Goal: Transaction & Acquisition: Purchase product/service

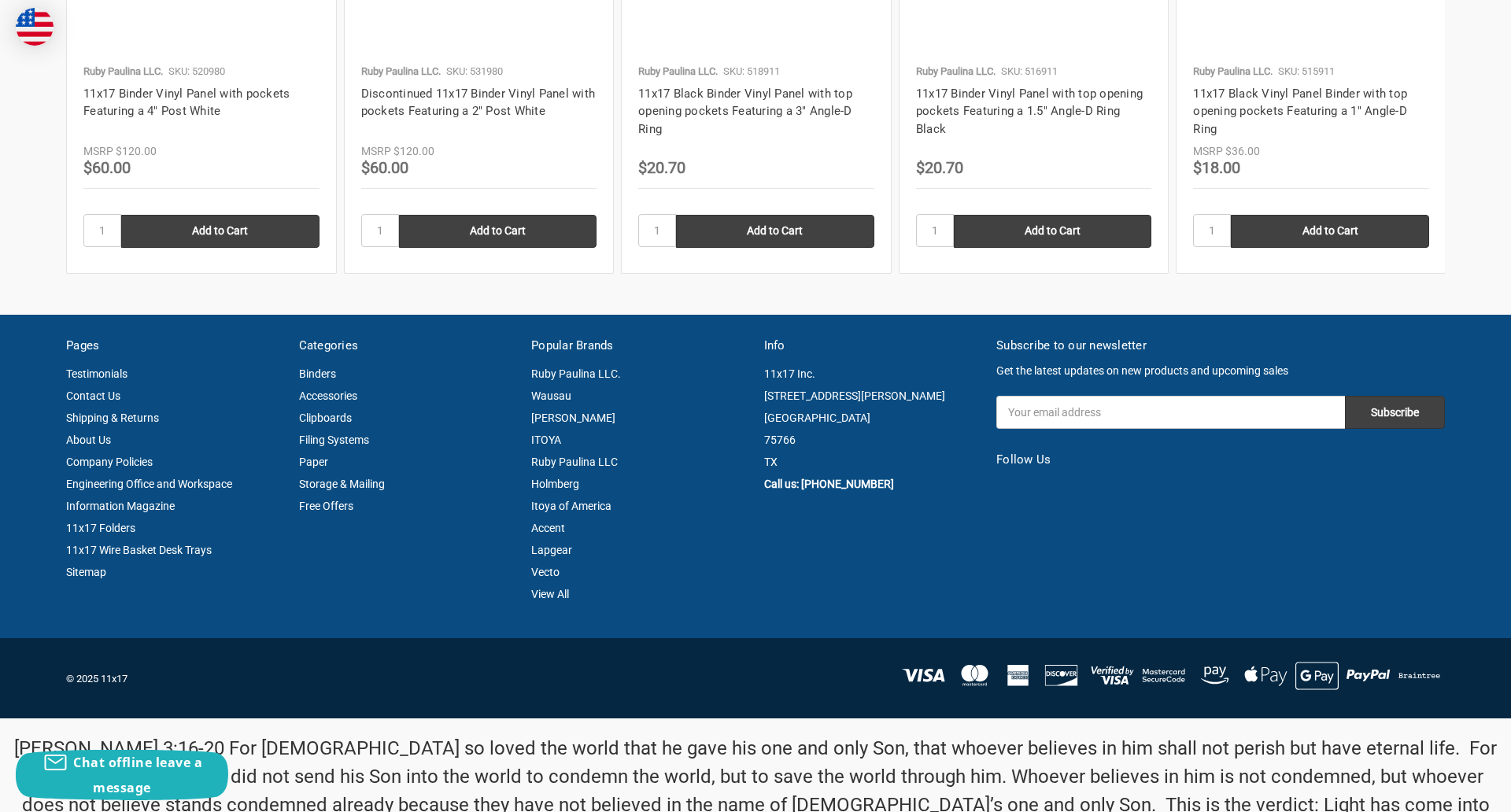
scroll to position [2129, 0]
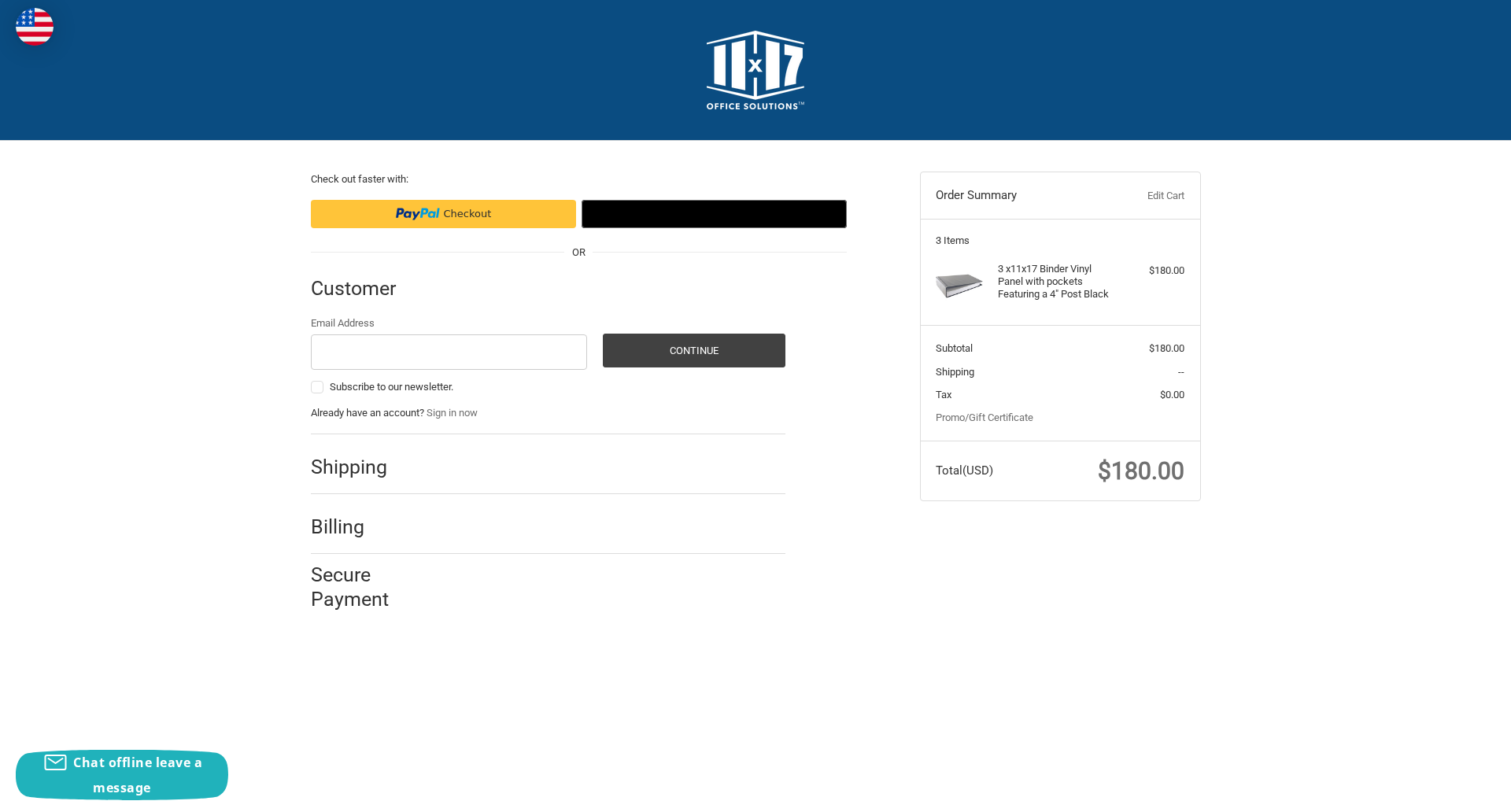
click at [449, 352] on input "Email Address" at bounding box center [450, 353] width 277 height 36
type input "reflectiz@bigcommerce.com"
click at [694, 350] on button "Continue" at bounding box center [694, 351] width 182 height 34
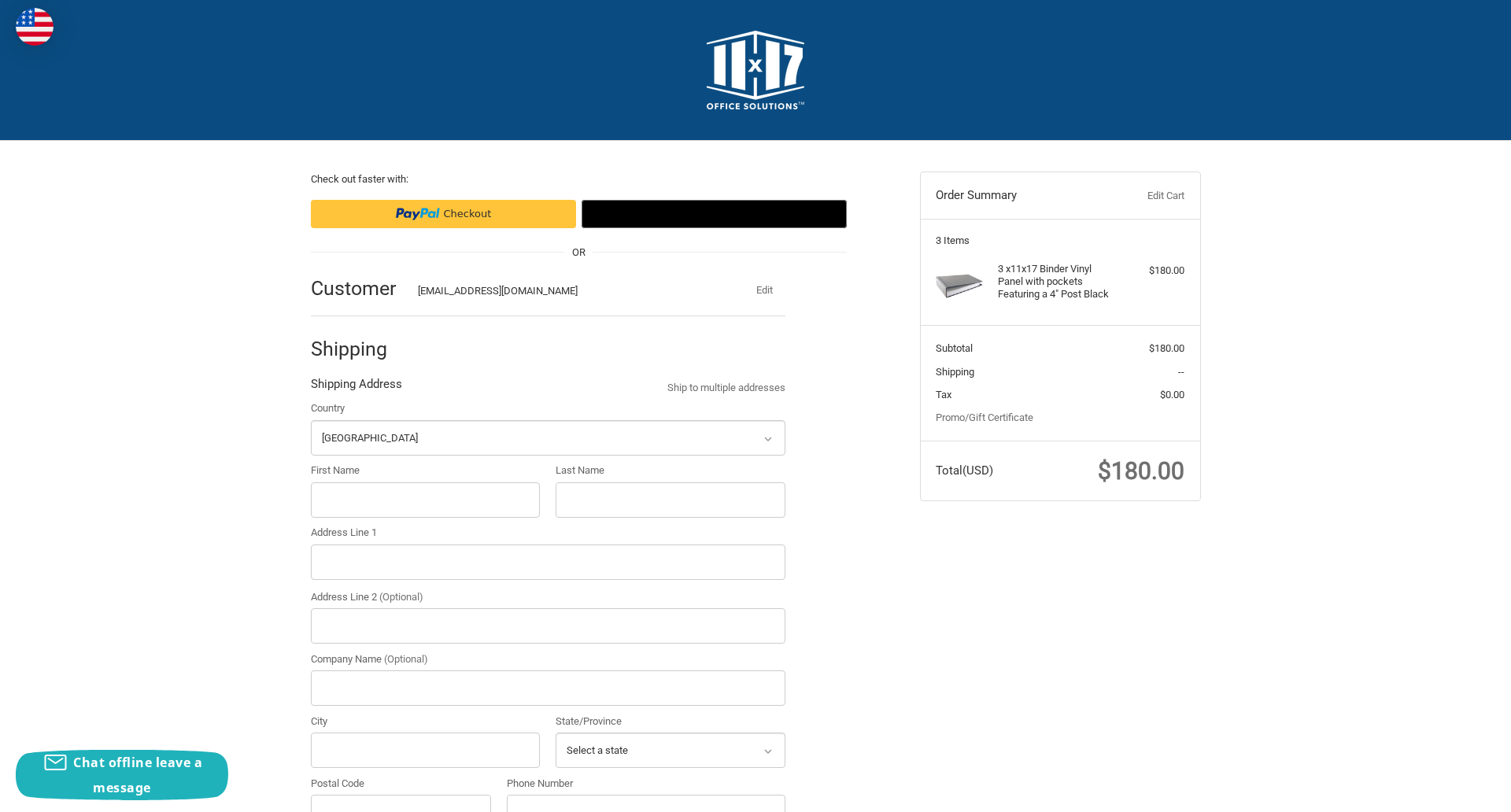
select select "US"
click at [425, 499] on input "First Name" at bounding box center [426, 500] width 230 height 36
type input "reflectiz"
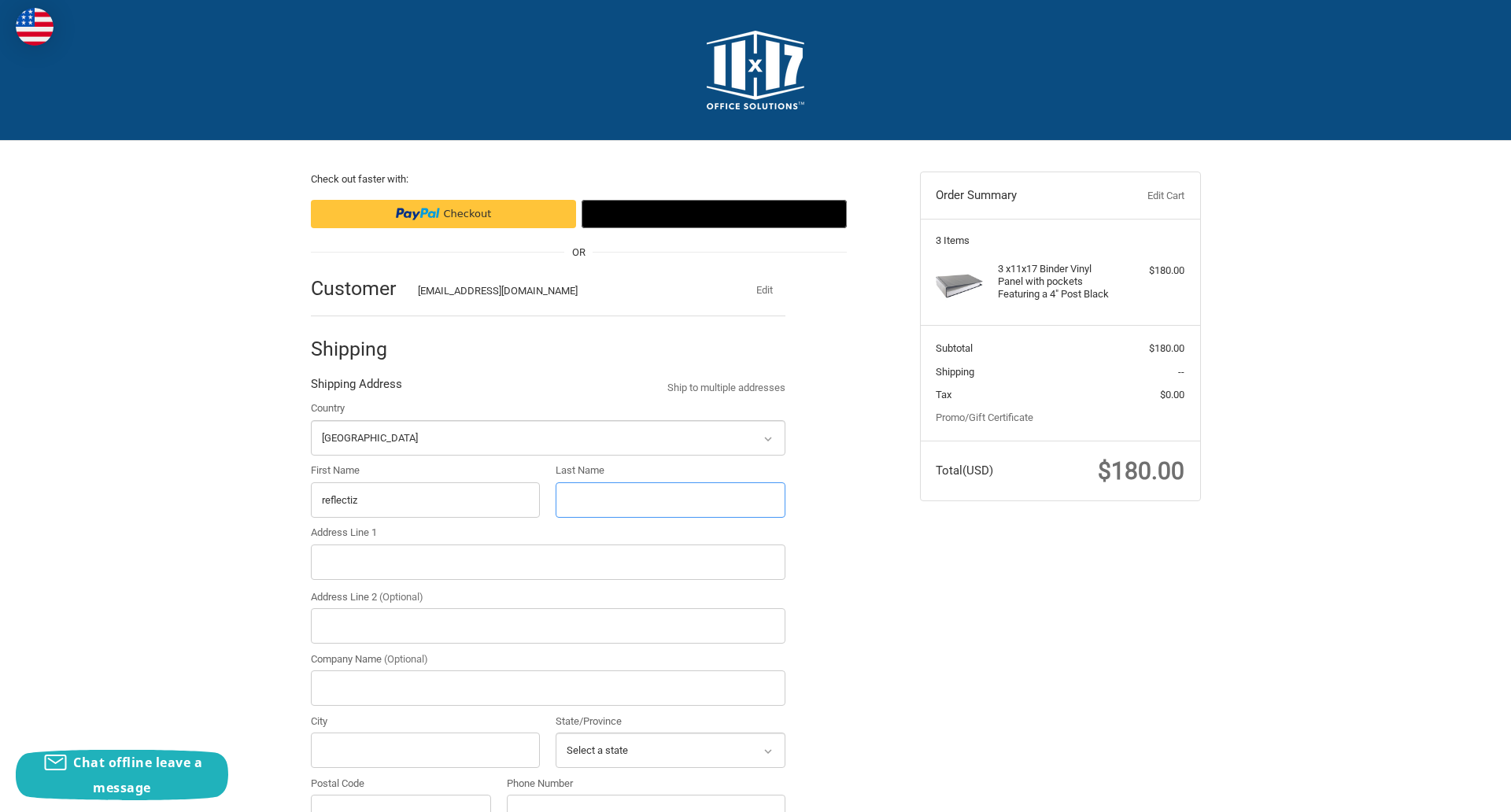
click at [670, 499] on input "Last Name" at bounding box center [670, 500] width 230 height 36
type input "bigcommerce"
click at [401, 795] on input "Postal Code" at bounding box center [402, 813] width 181 height 36
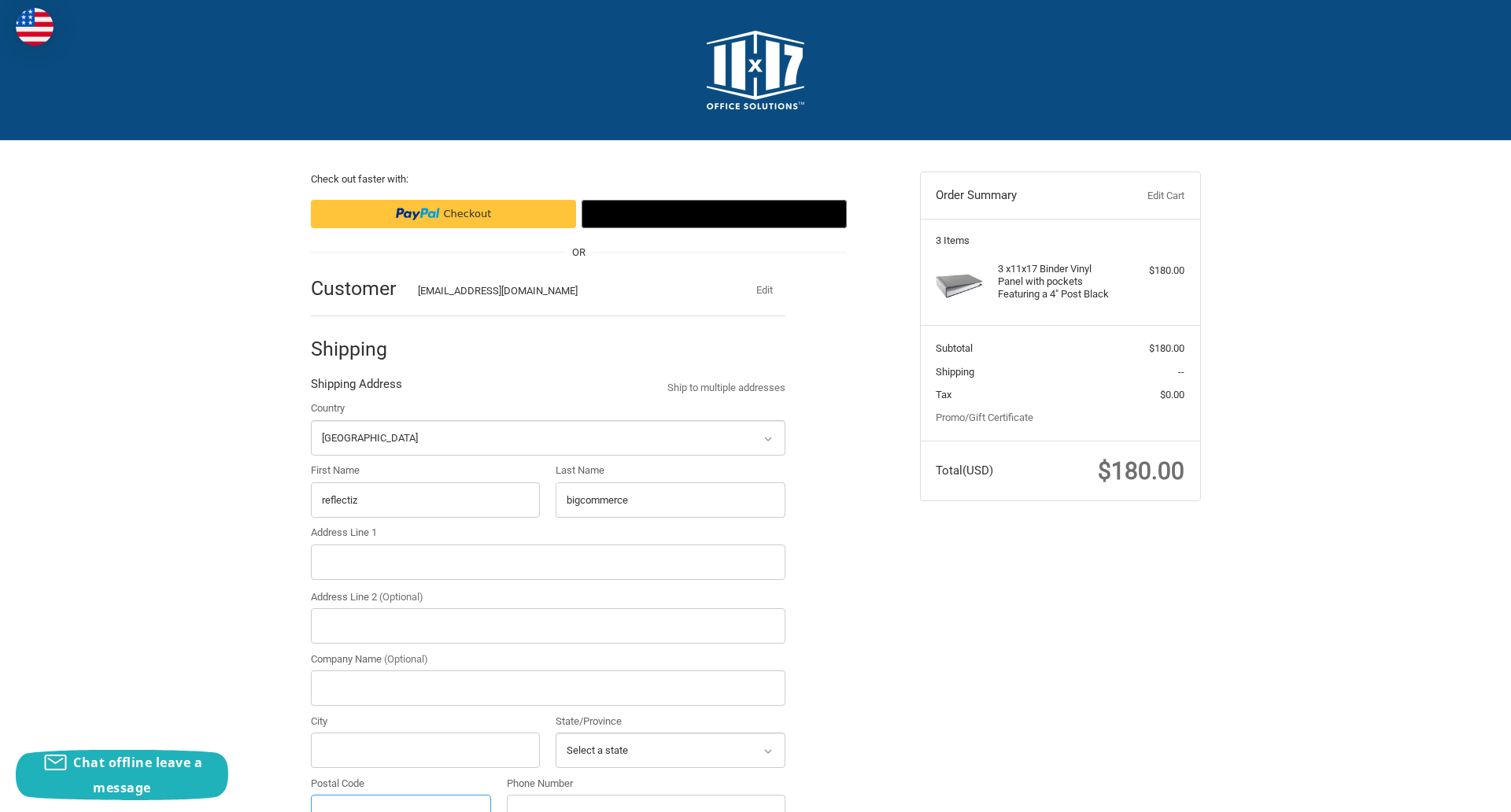
click at [401, 795] on input "Postal Code" at bounding box center [402, 813] width 181 height 36
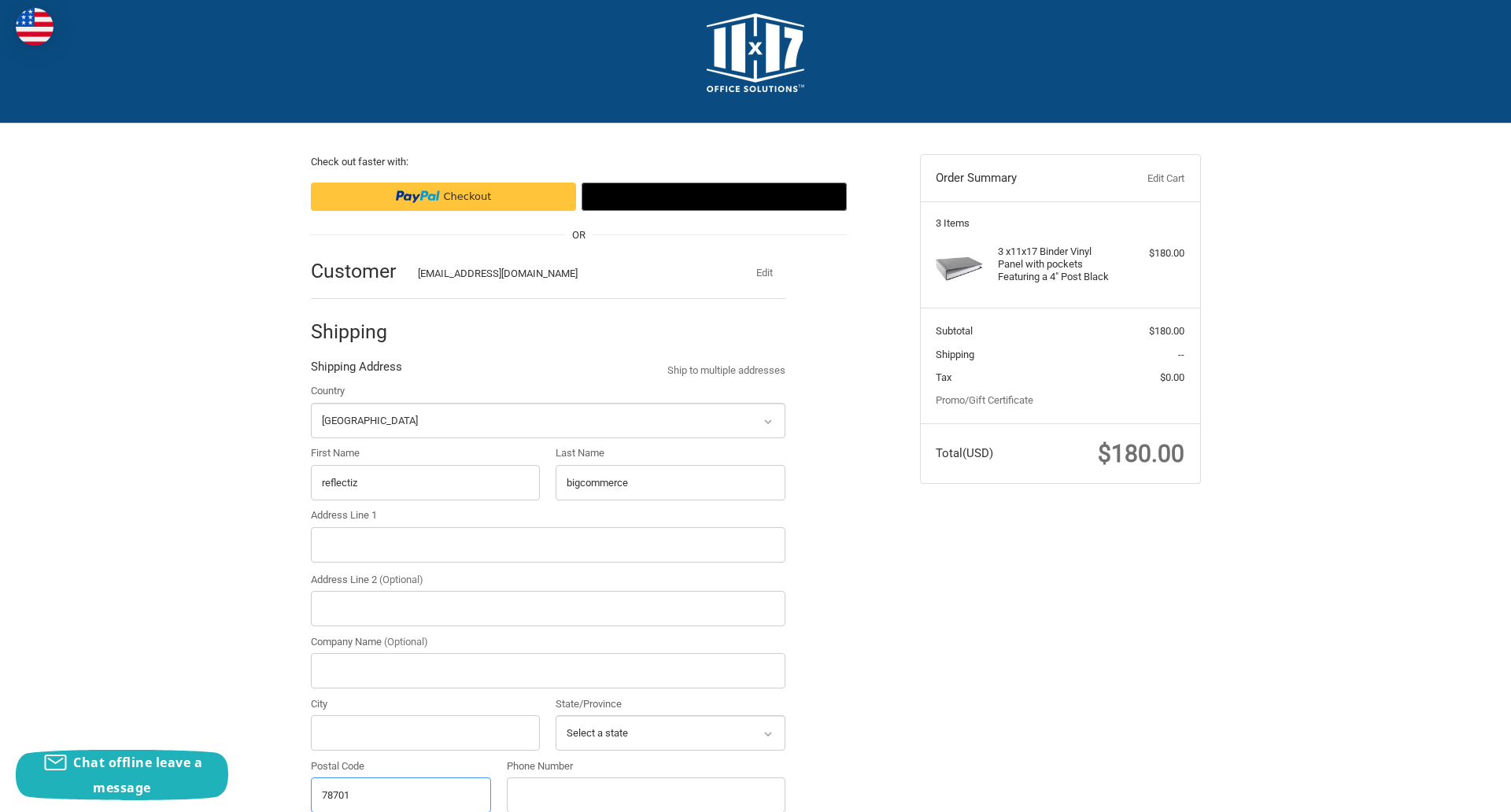
click at [401, 794] on input "78701" at bounding box center [402, 795] width 181 height 36
type input "78701"
click at [548, 544] on input "Address Line 1" at bounding box center [548, 545] width 474 height 36
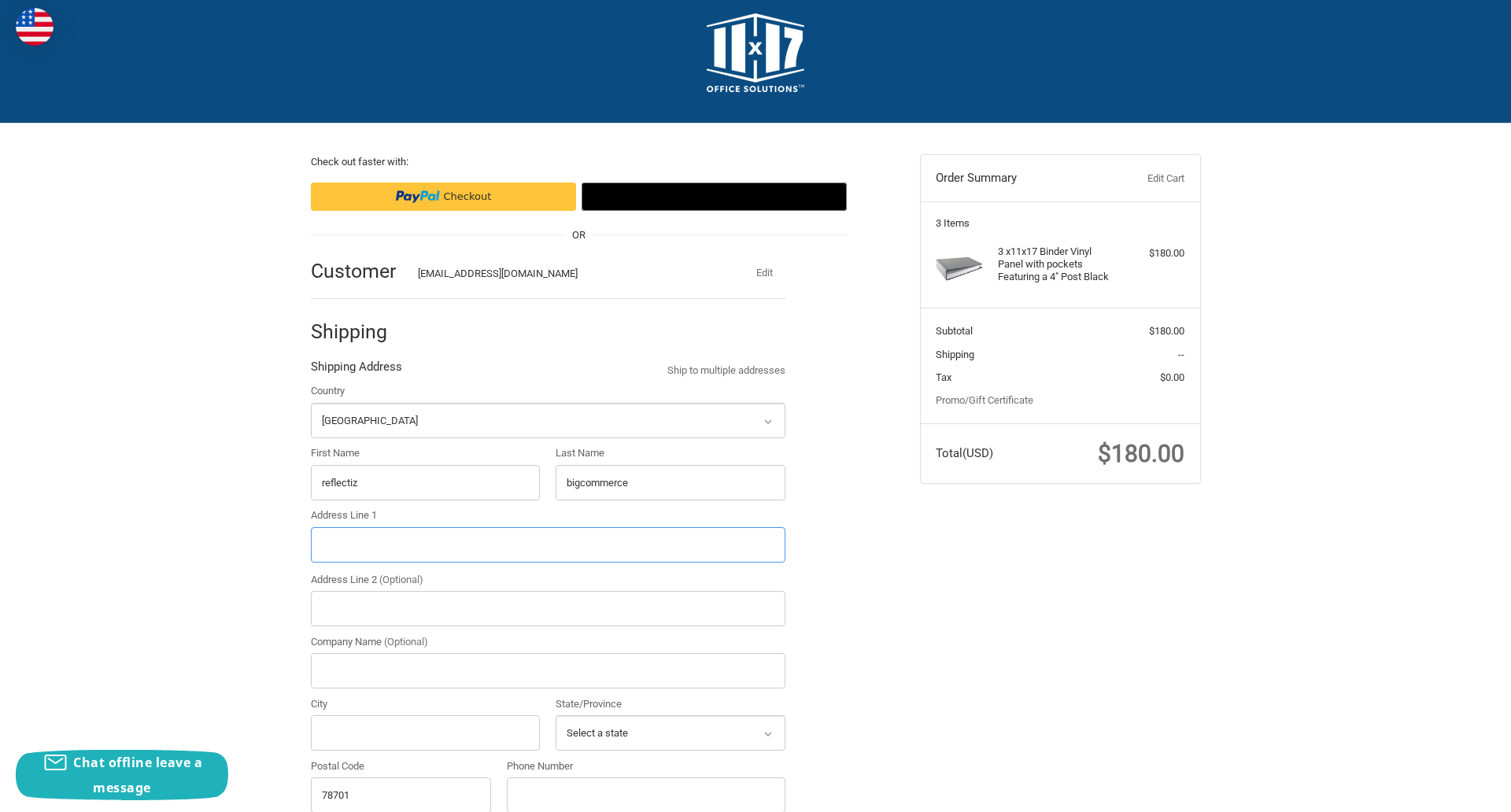
click at [548, 544] on input "Address Line 1" at bounding box center [548, 545] width 474 height 36
type input "11305 4 Points Dr Building 2, Suite 100"
click at [356, 371] on legend "Shipping Address" at bounding box center [357, 370] width 92 height 25
click at [401, 794] on input "78701" at bounding box center [402, 795] width 181 height 36
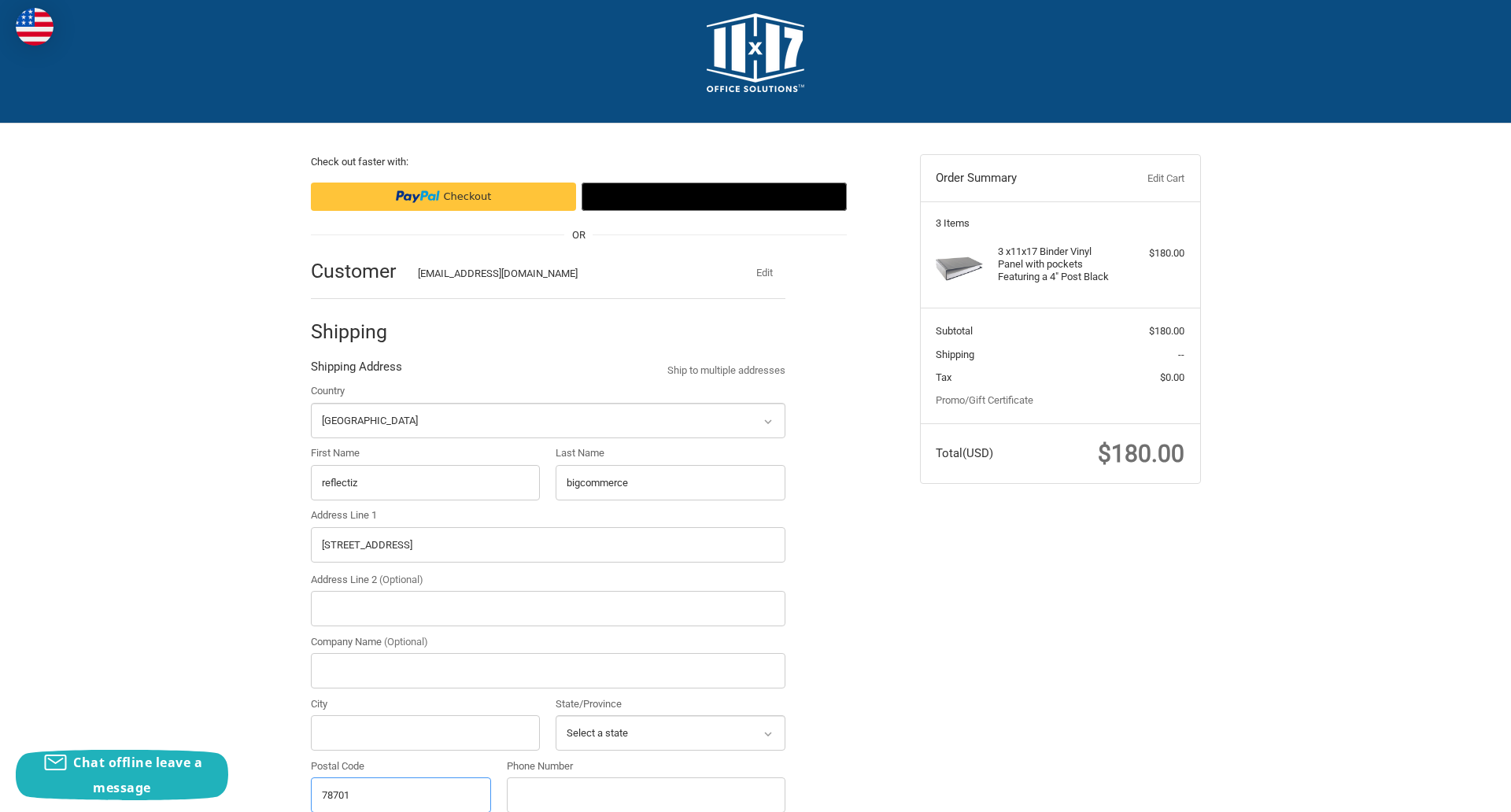
click at [401, 794] on input "78701" at bounding box center [402, 795] width 181 height 36
type input "78701"
select select "TX"
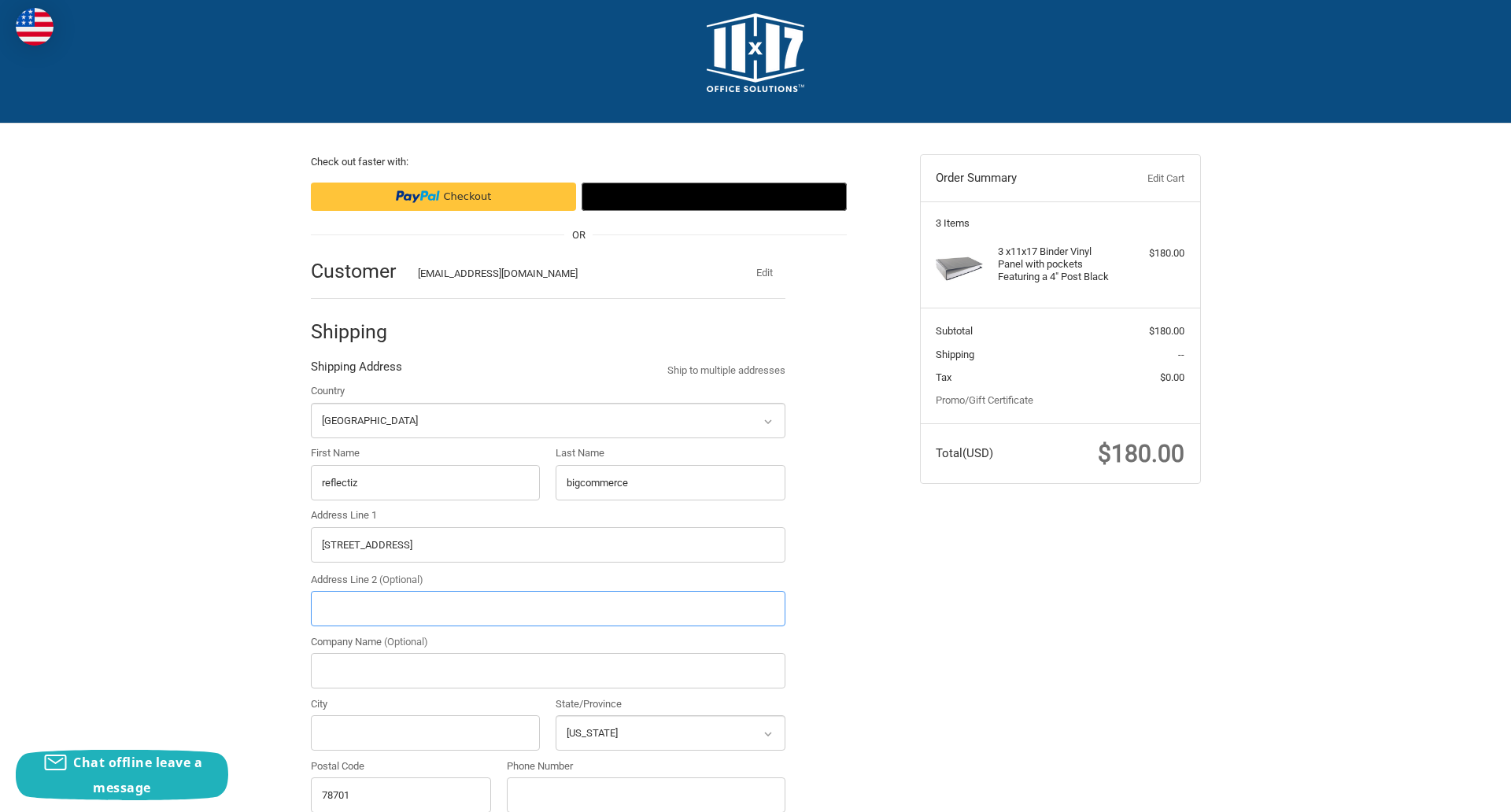
click at [548, 608] on input "Address Line 2 (Optional)" at bounding box center [548, 609] width 474 height 36
type input "2"
click at [425, 732] on input "City" at bounding box center [426, 733] width 230 height 36
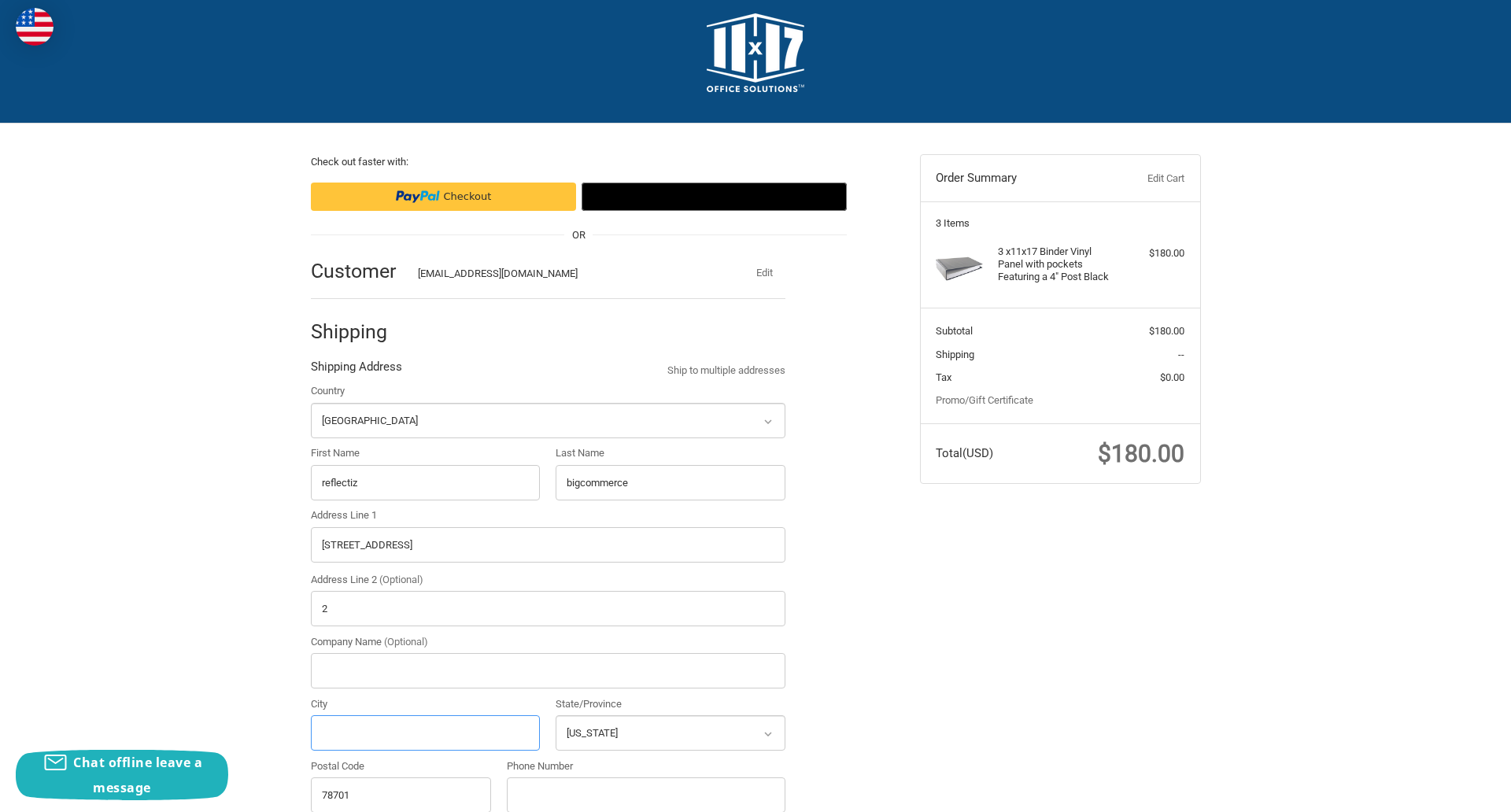
click at [425, 732] on input "City" at bounding box center [426, 733] width 230 height 36
click at [425, 732] on input "Austin" at bounding box center [426, 733] width 230 height 36
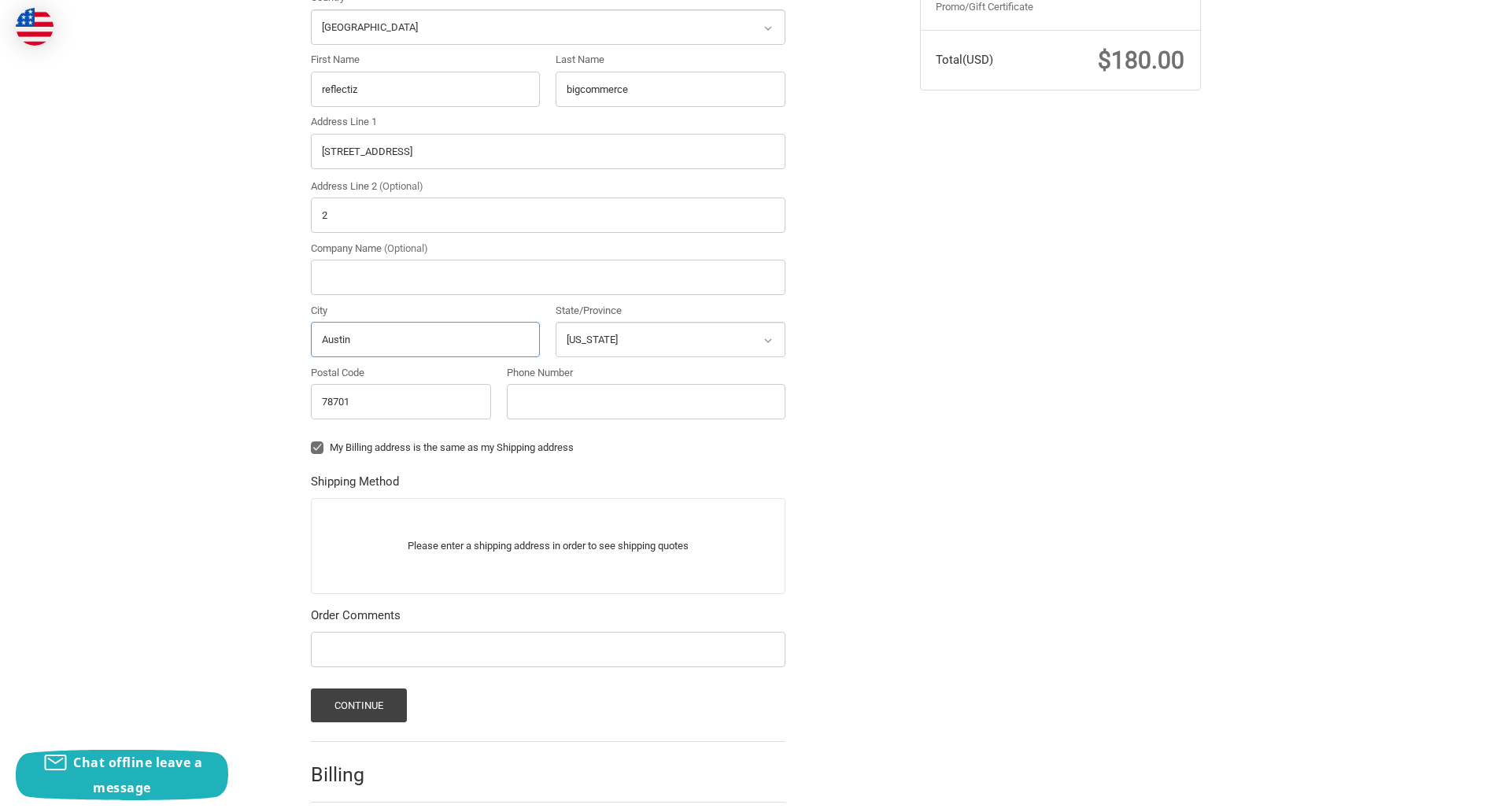
scroll to position [491, 0]
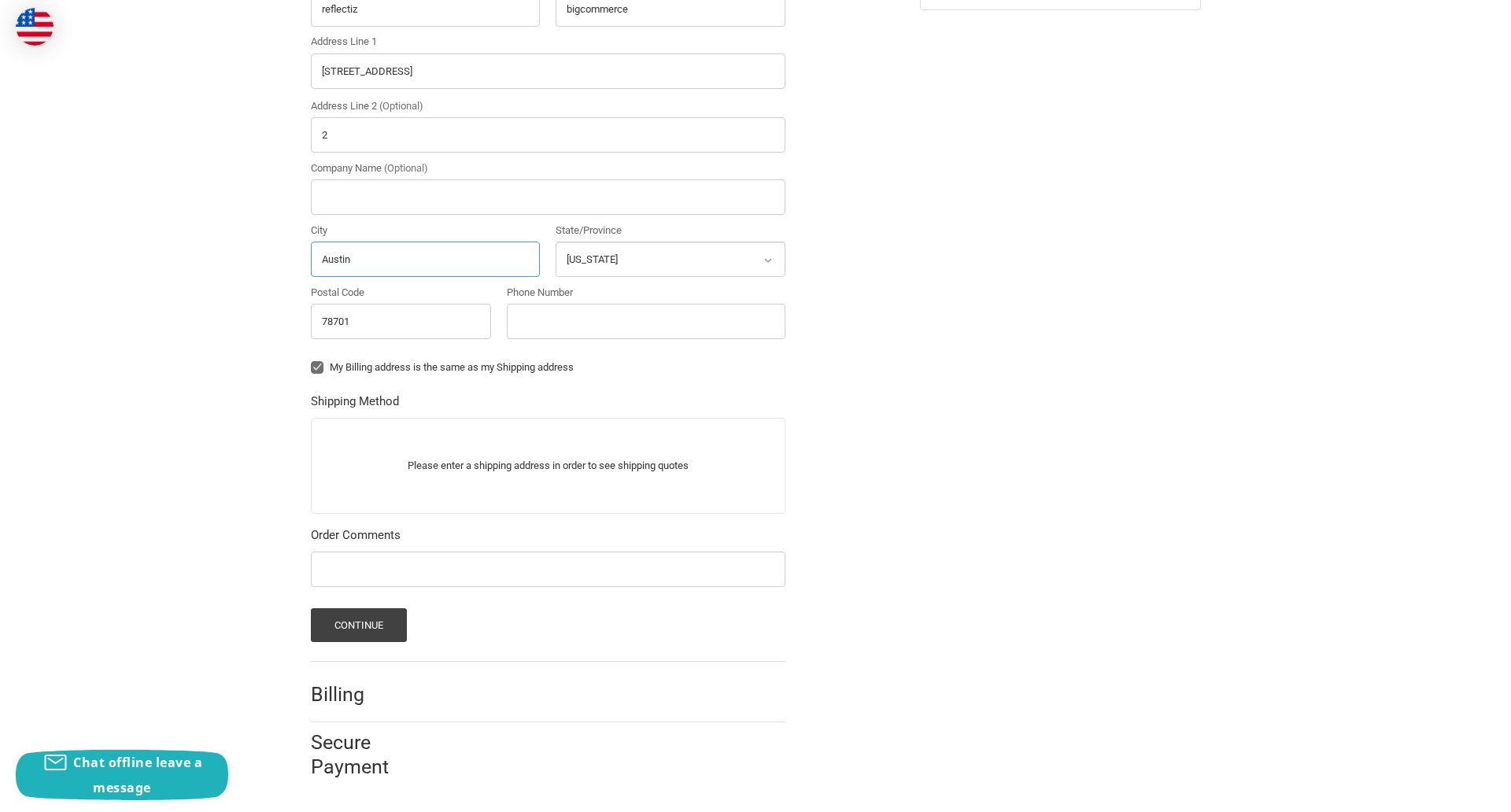
type input "Austin"
click at [646, 321] on input "Phone Number" at bounding box center [647, 322] width 279 height 36
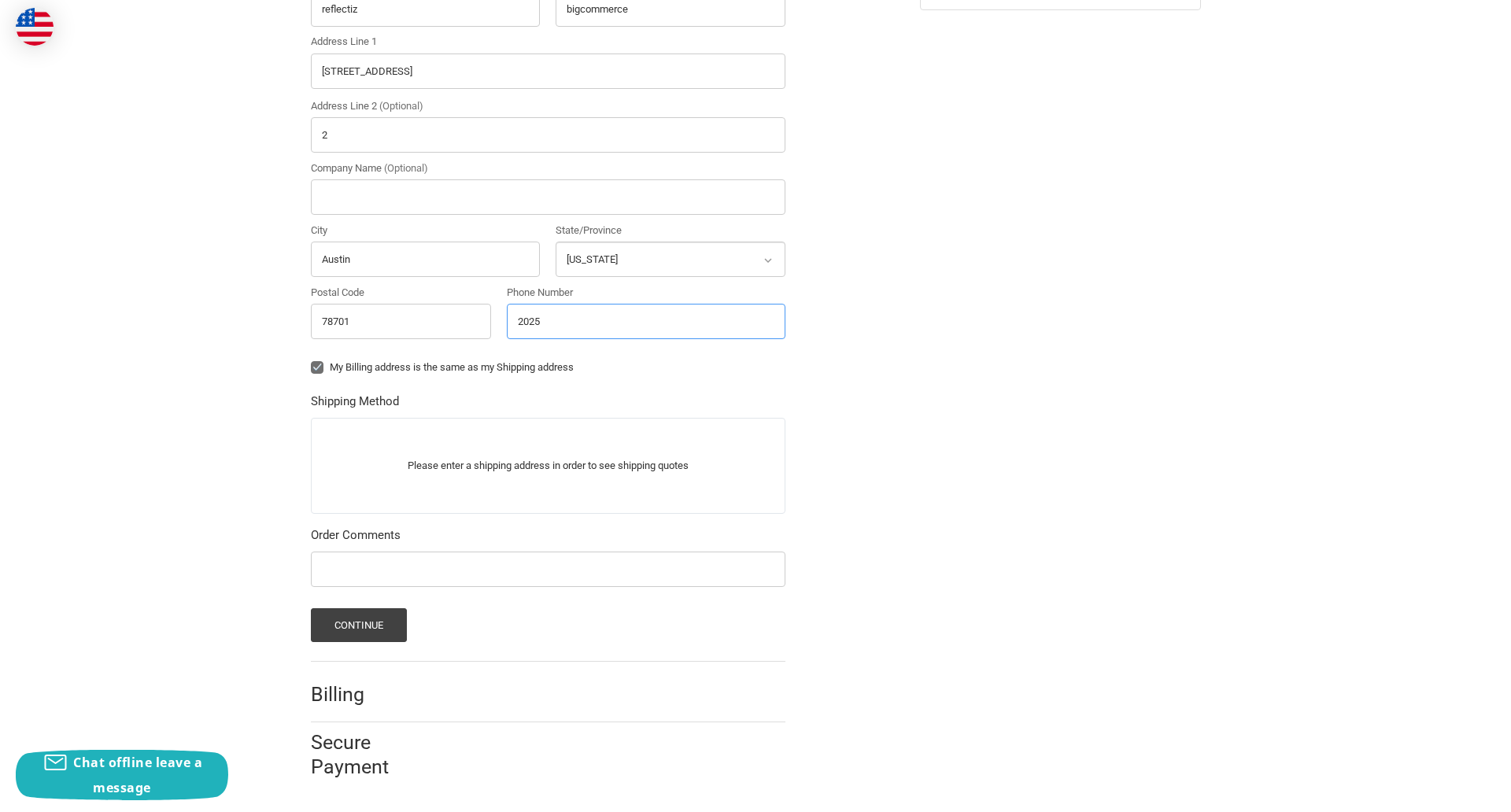
scroll to position [460, 0]
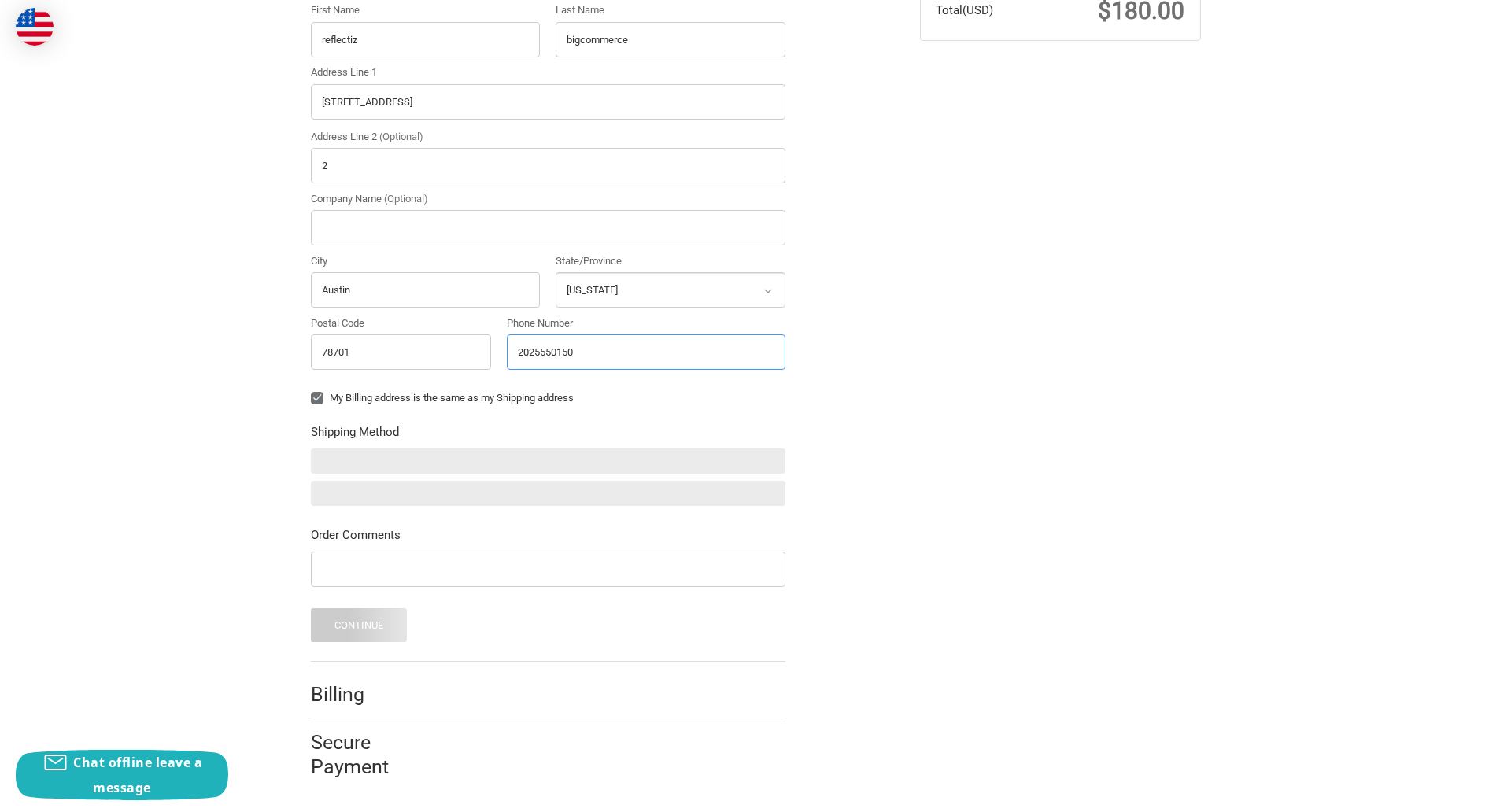
type input "2025550150"
click at [548, 227] on input "Company Name (Optional)" at bounding box center [548, 228] width 474 height 36
type input "bigcommerce"
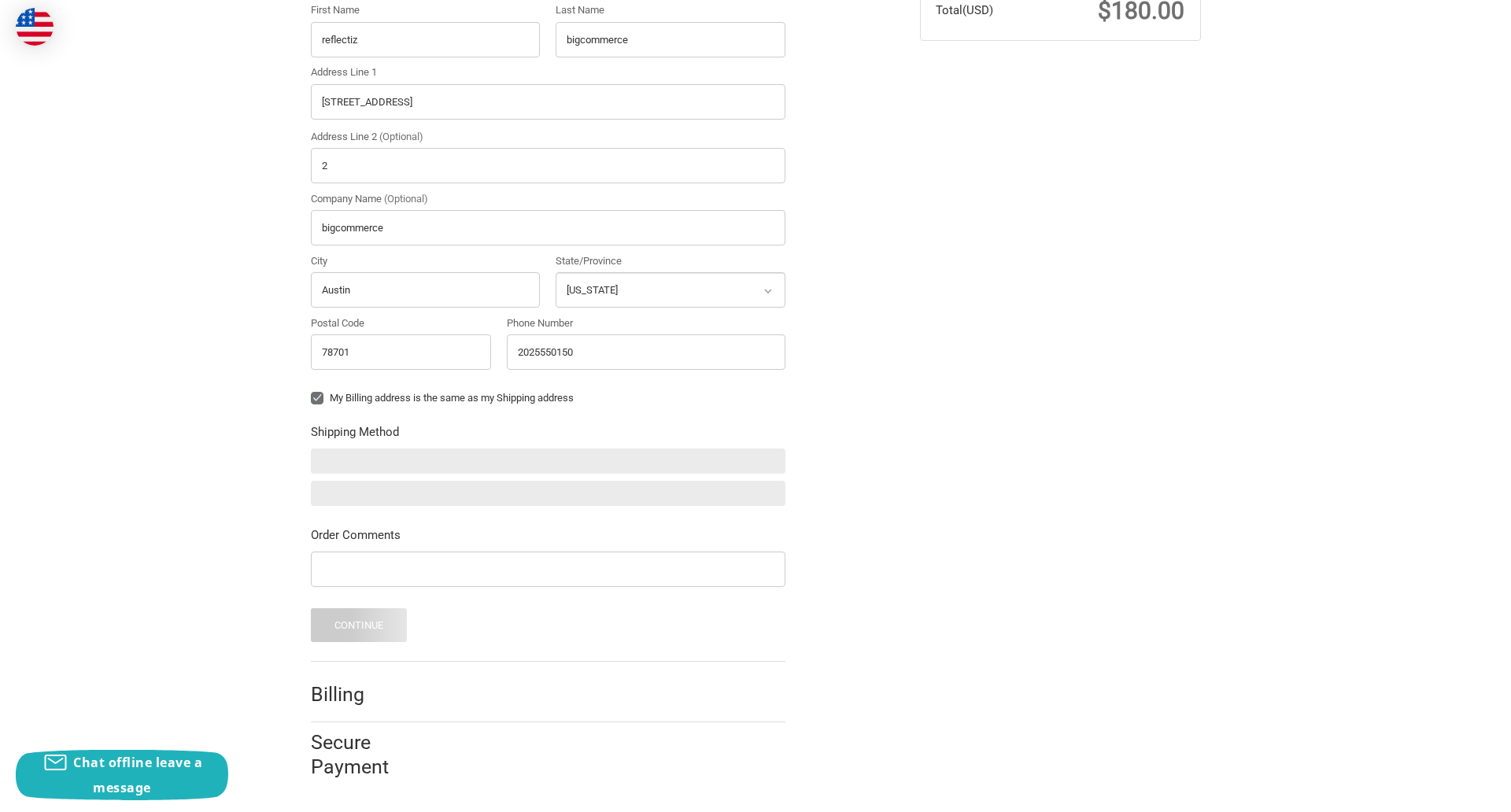
click at [311, 409] on form "Country Select a country Afghanistan Åland Islands Albania Algeria American Sam…" at bounding box center [548, 291] width 474 height 701
click at [311, 589] on form "Country Select a country Afghanistan Åland Islands Albania Algeria American Sam…" at bounding box center [548, 291] width 474 height 701
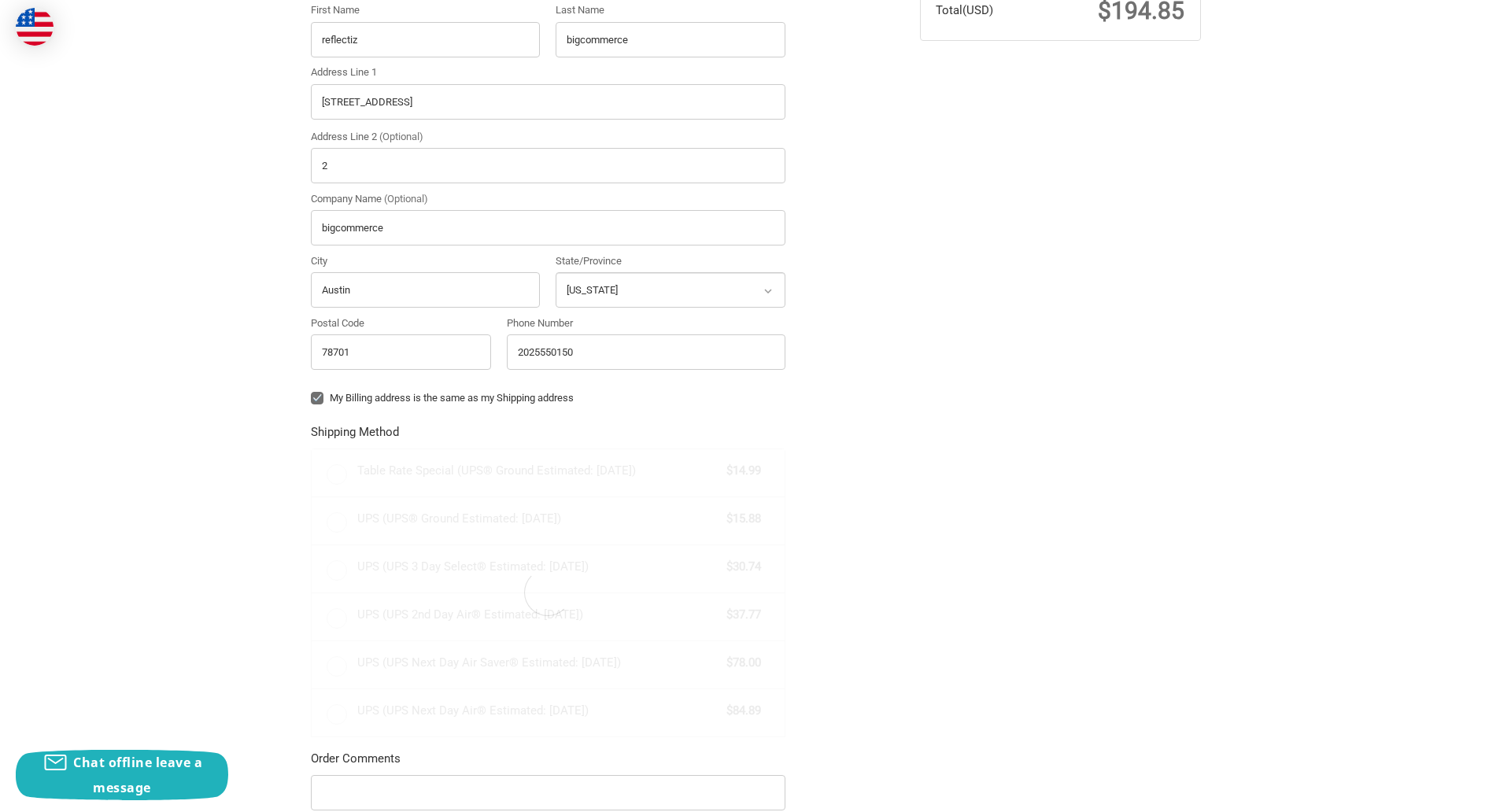
radio input "true"
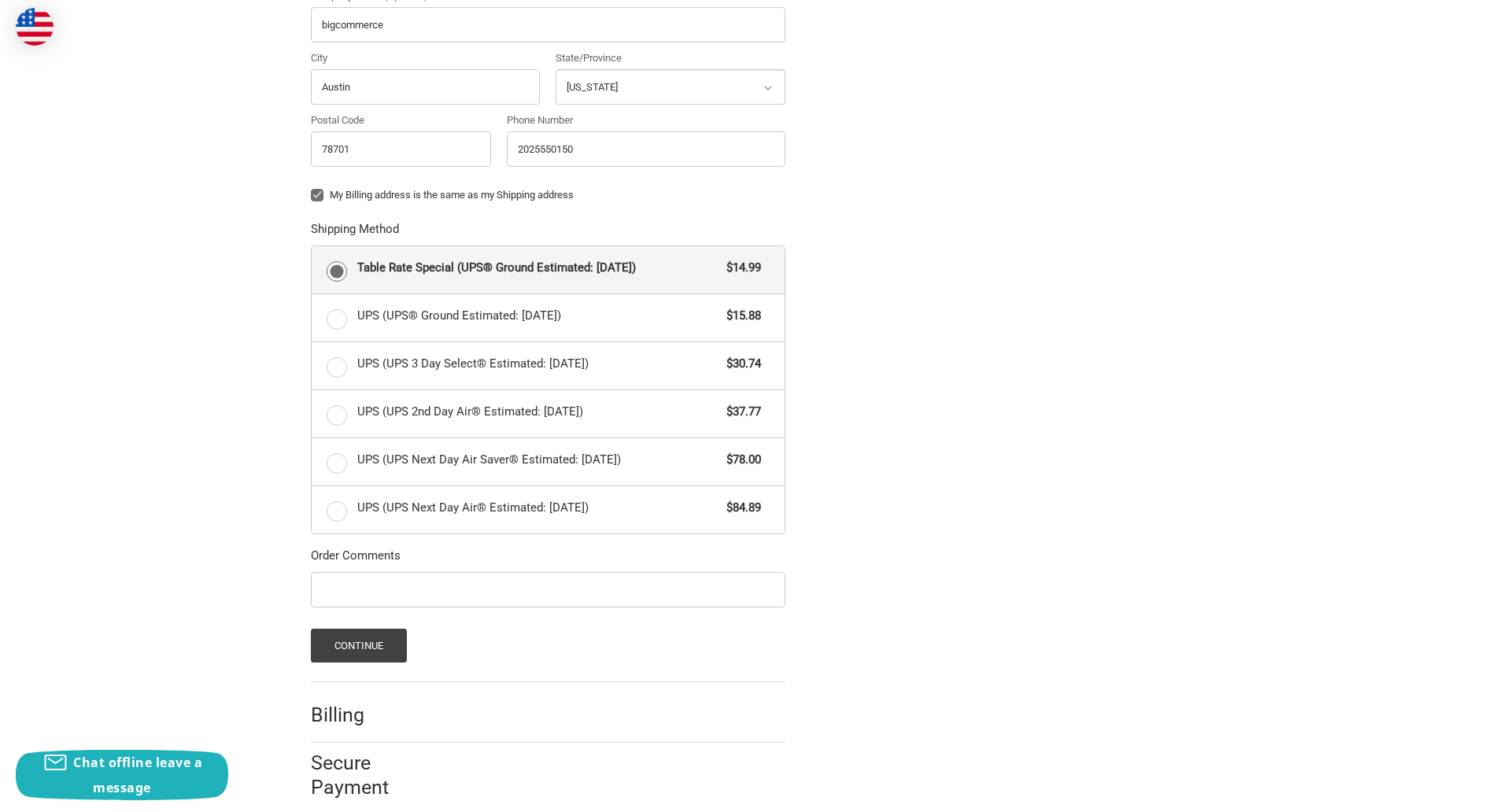
scroll to position [683, 0]
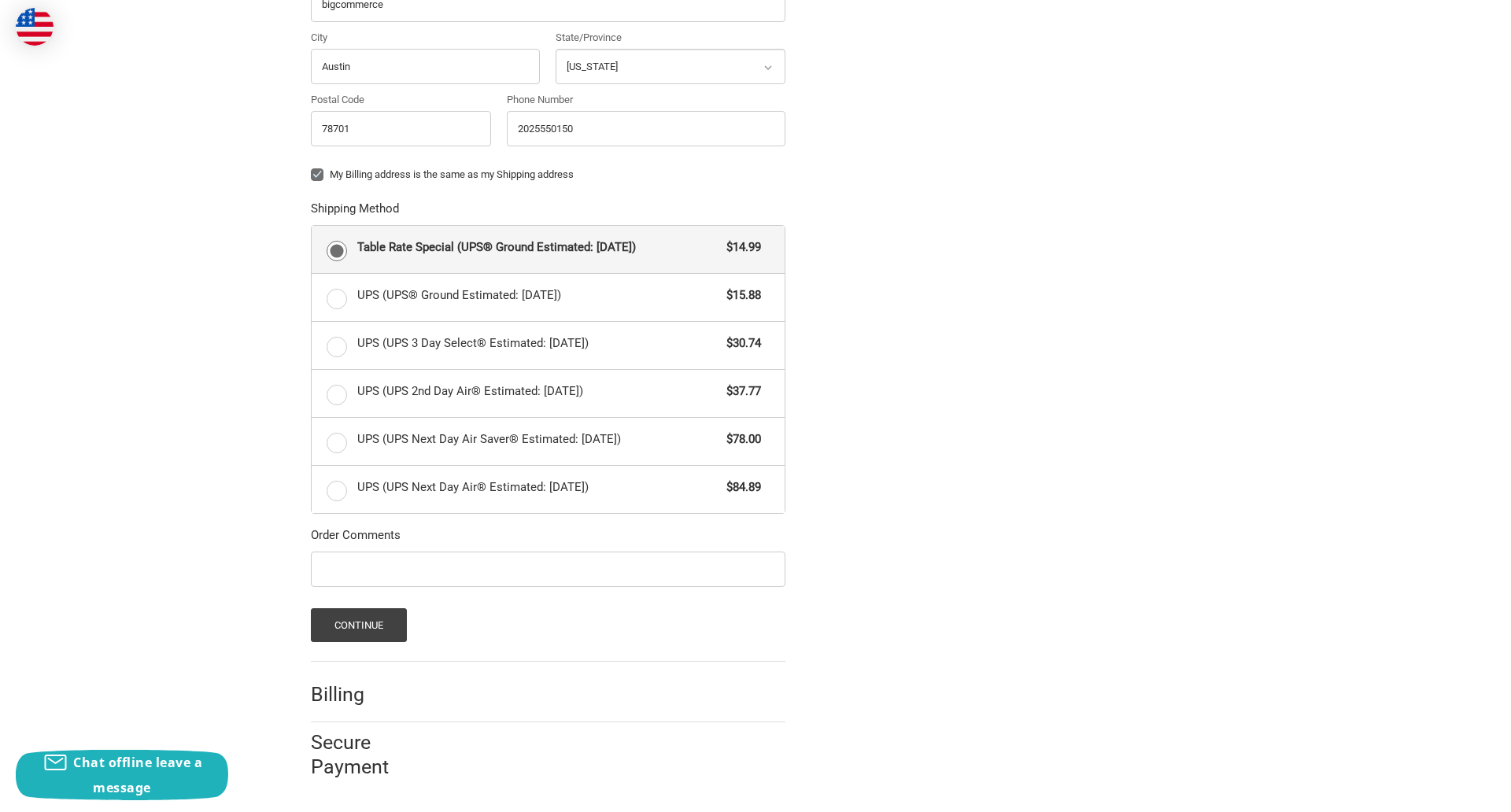
click at [548, 249] on span "Table Rate Special (UPS® Ground Estimated: Mon, Sep 1)" at bounding box center [537, 247] width 362 height 18
click at [312, 226] on input "Table Rate Special (UPS® Ground Estimated: Mon, Sep 1) $14.99" at bounding box center [312, 226] width 1 height 1
click at [358, 625] on button "Continue" at bounding box center [359, 625] width 97 height 34
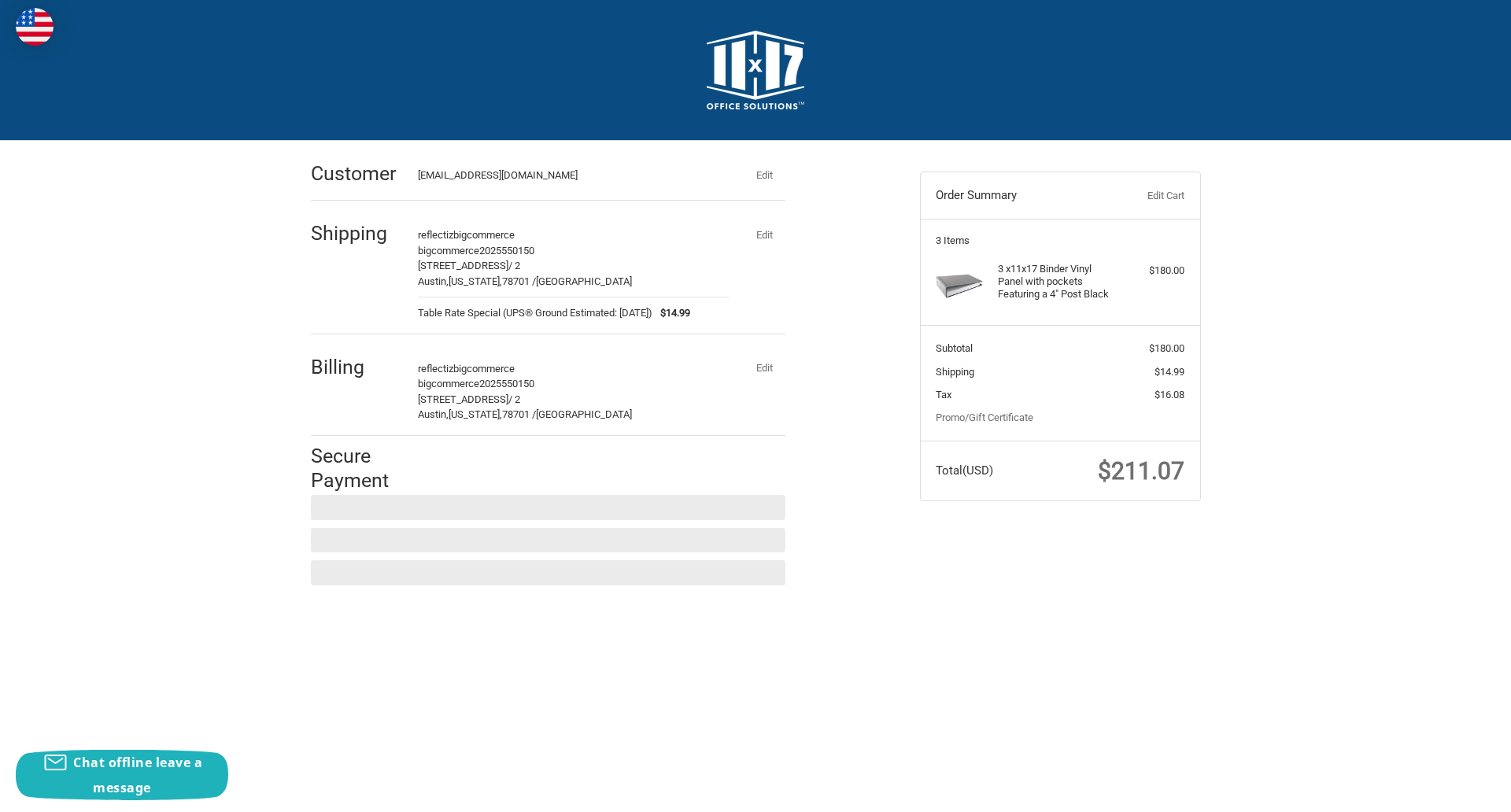
scroll to position [0, 0]
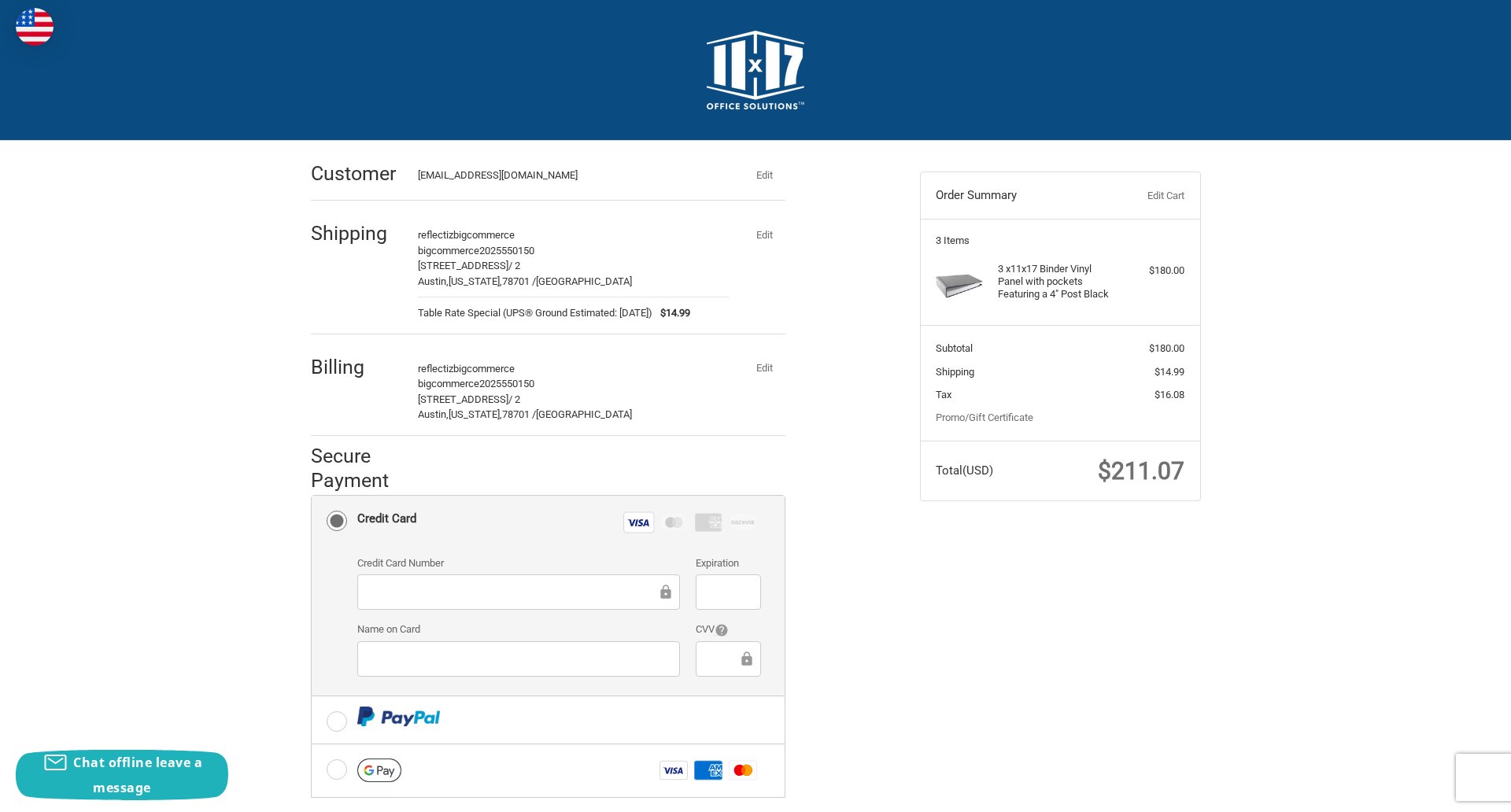
checkbox input "true"
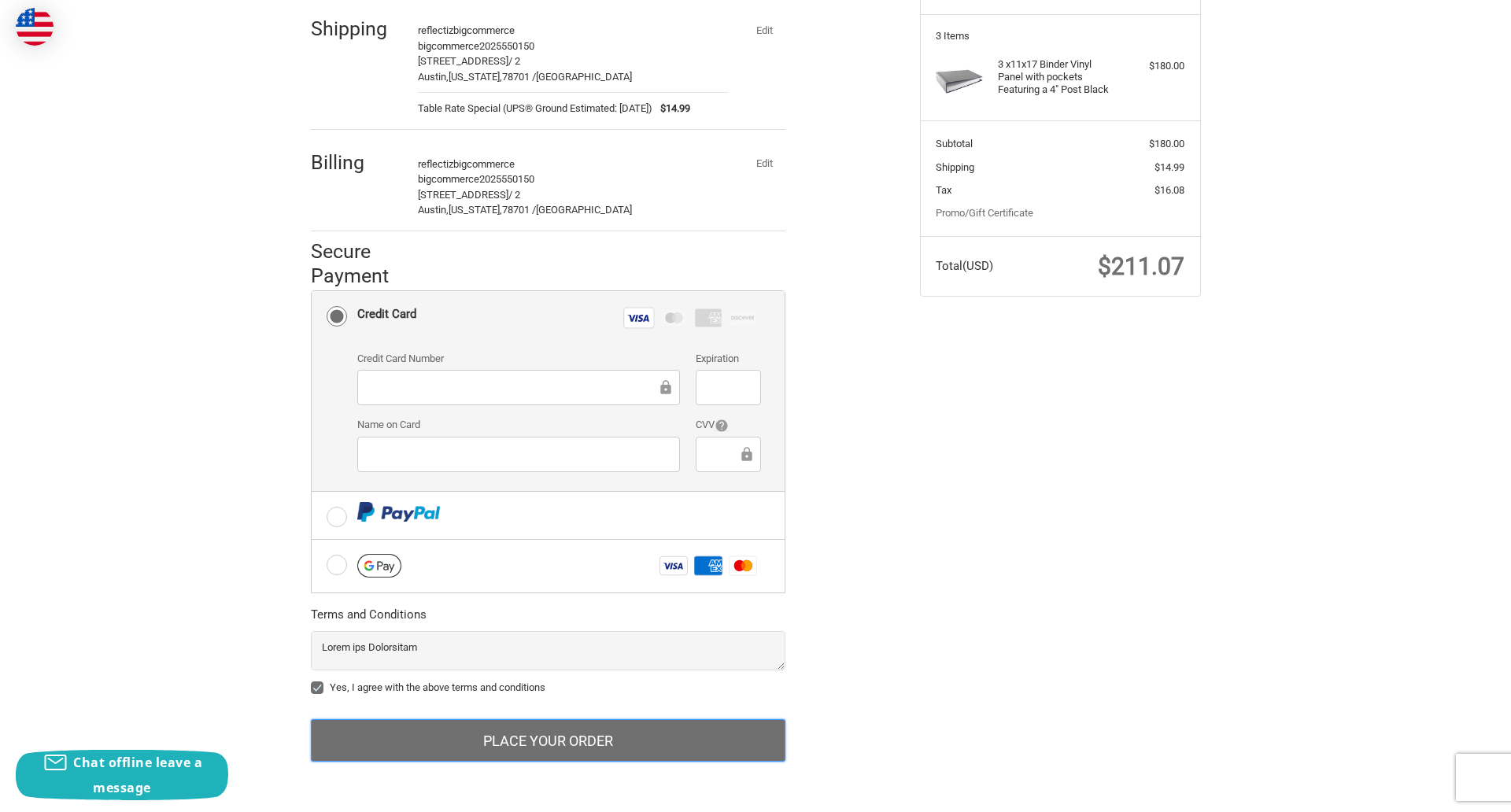
click at [548, 740] on button "Place Your Order" at bounding box center [548, 740] width 474 height 43
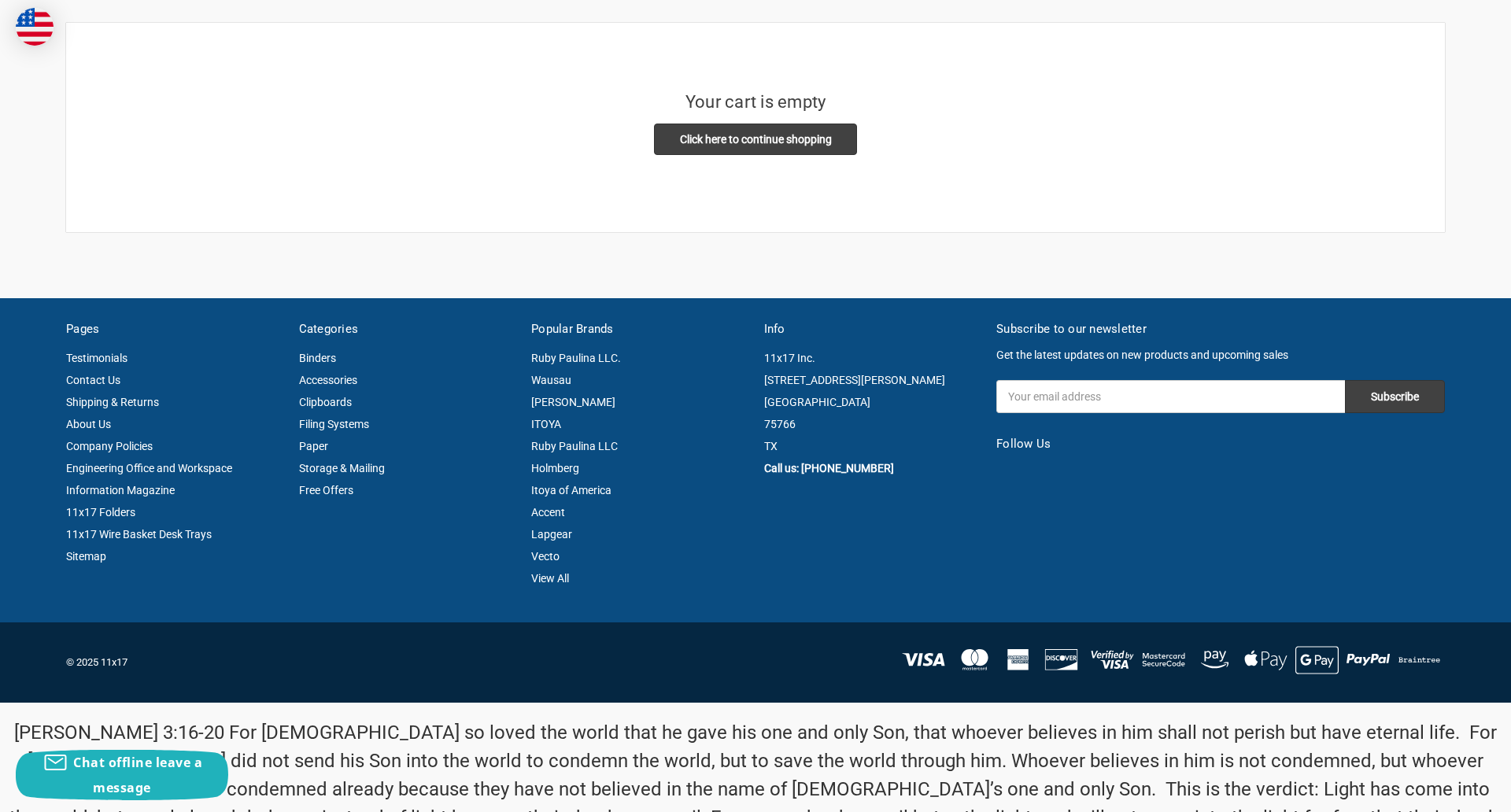
scroll to position [366, 0]
